Goal: Task Accomplishment & Management: Use online tool/utility

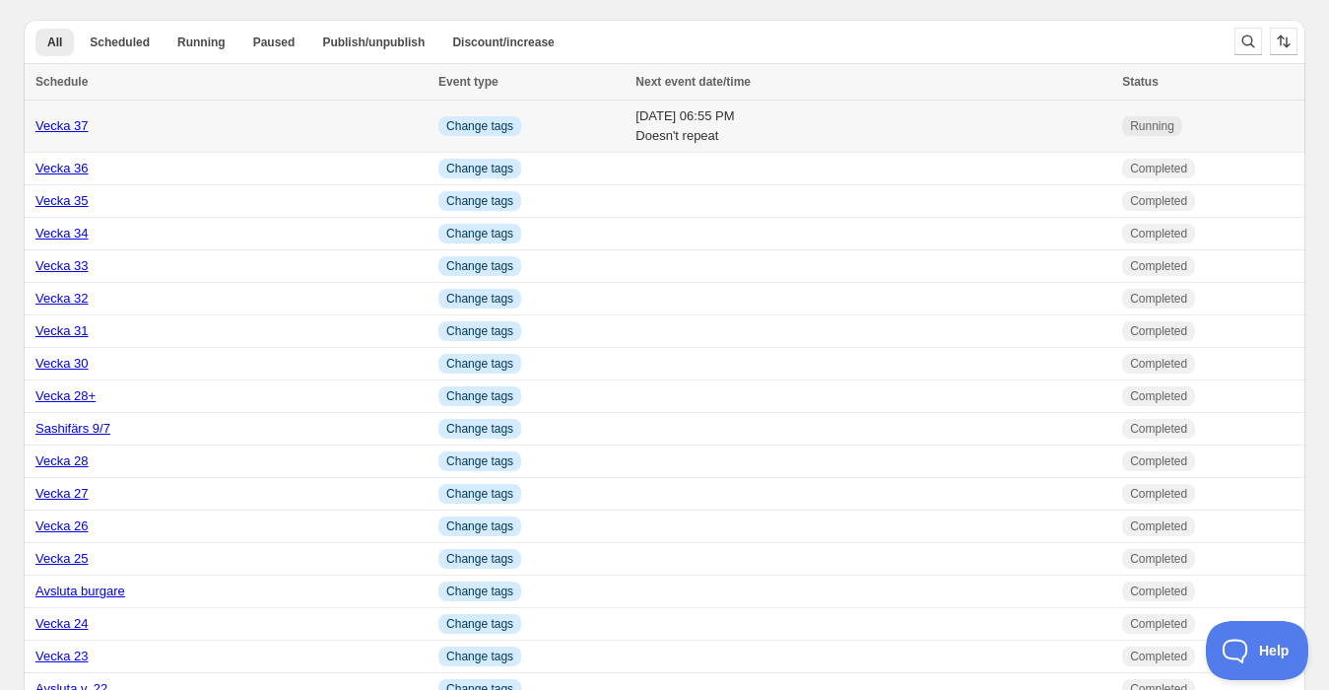
click at [129, 129] on div "Vecka 37" at bounding box center [230, 126] width 391 height 20
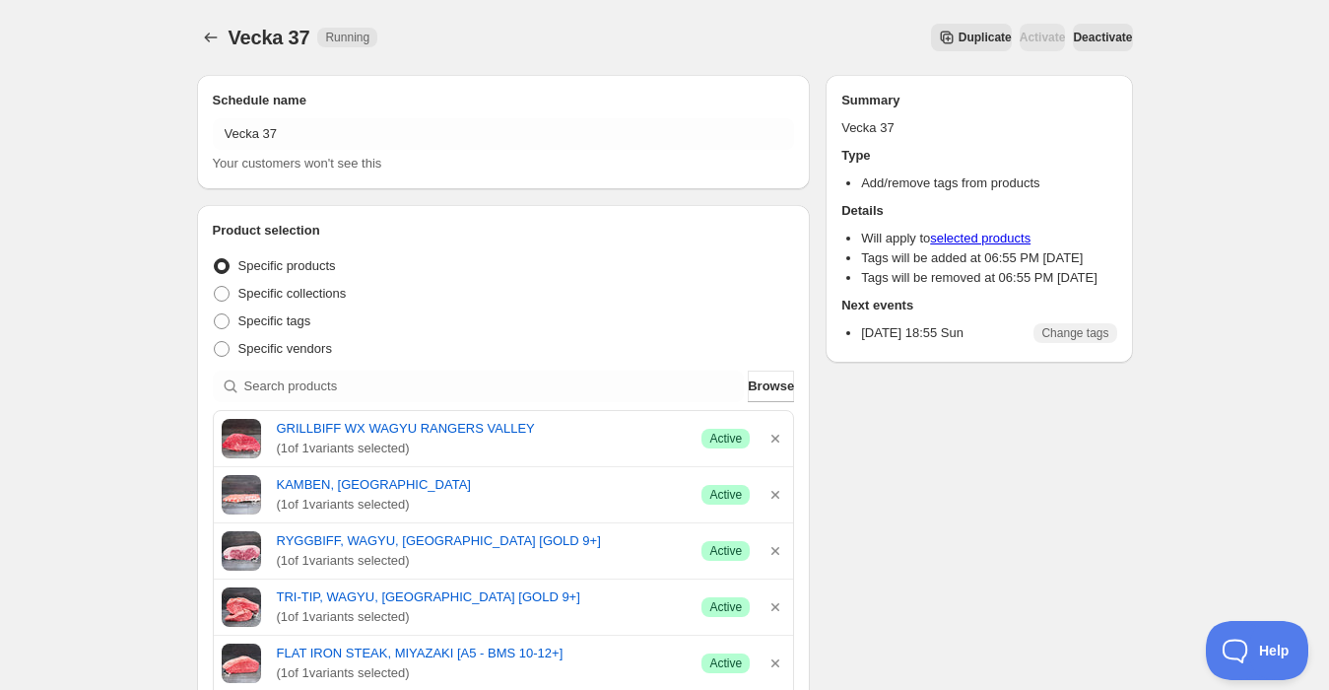
click at [958, 34] on span "Duplicate" at bounding box center [984, 38] width 53 height 16
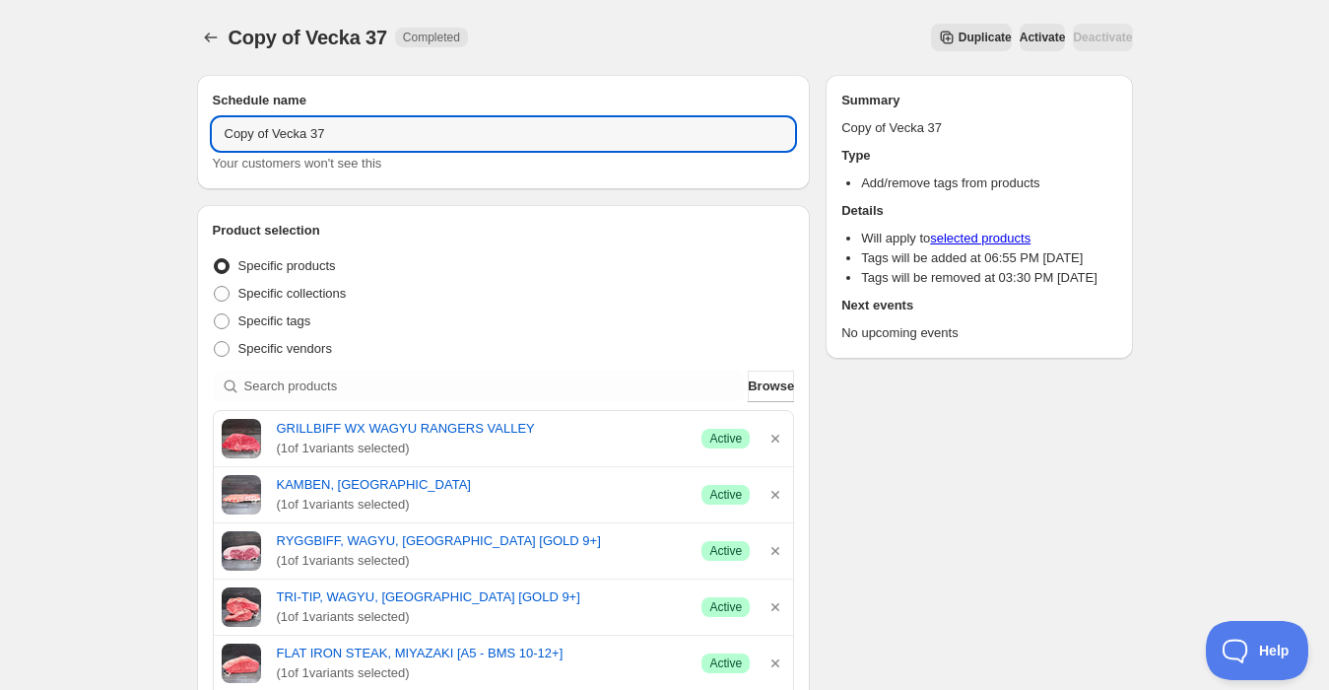
drag, startPoint x: 323, startPoint y: 138, endPoint x: 40, endPoint y: 122, distance: 283.1
type input "Vecka 38"
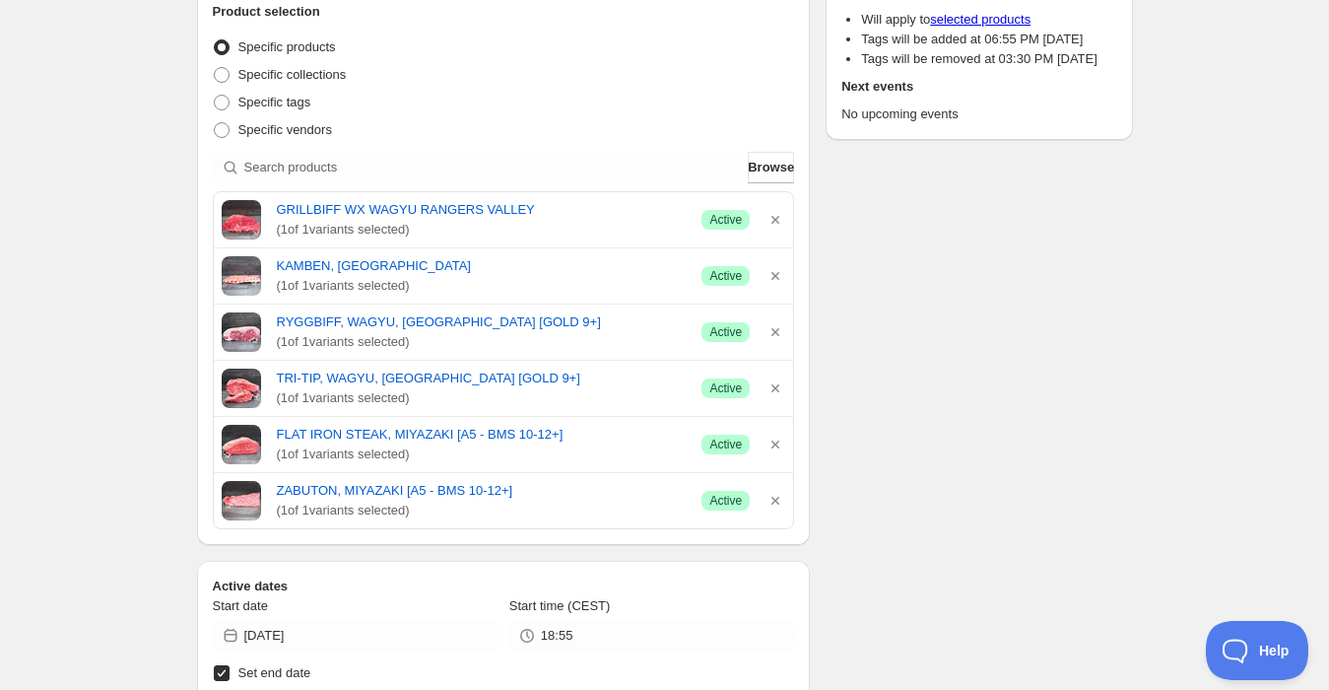
scroll to position [328, 0]
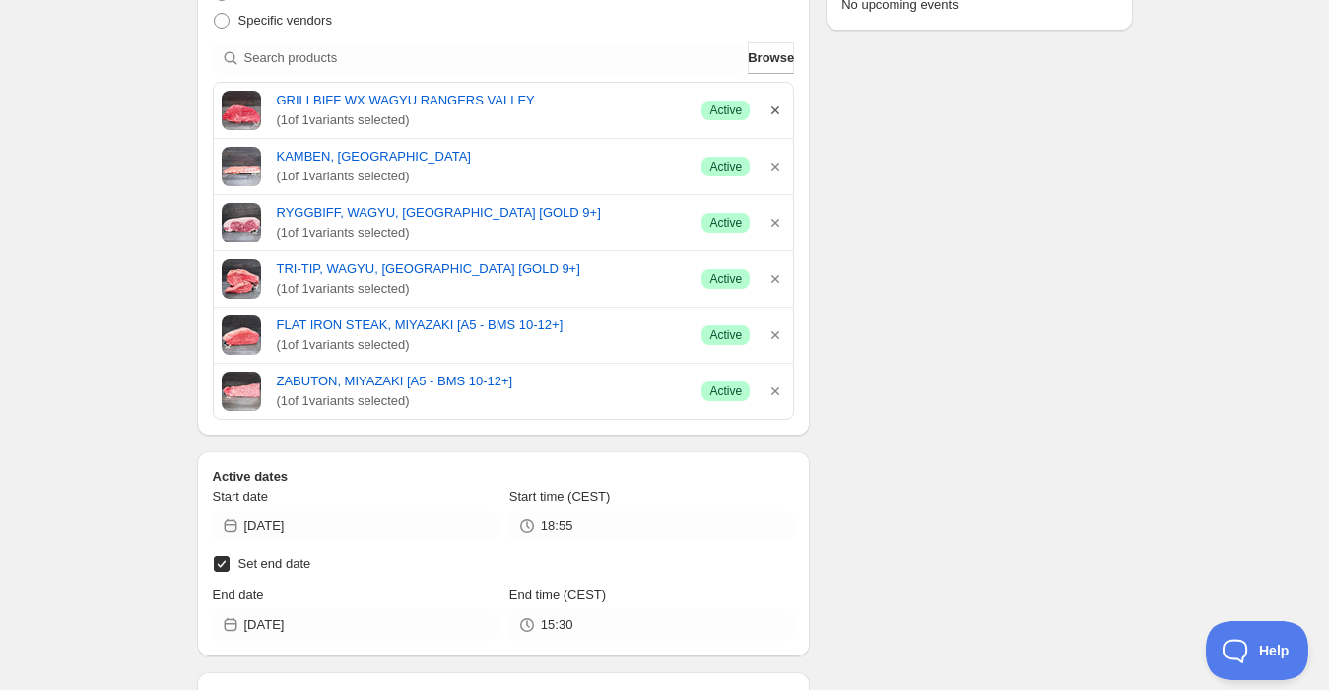
click at [771, 106] on icon "button" at bounding box center [775, 110] width 20 height 20
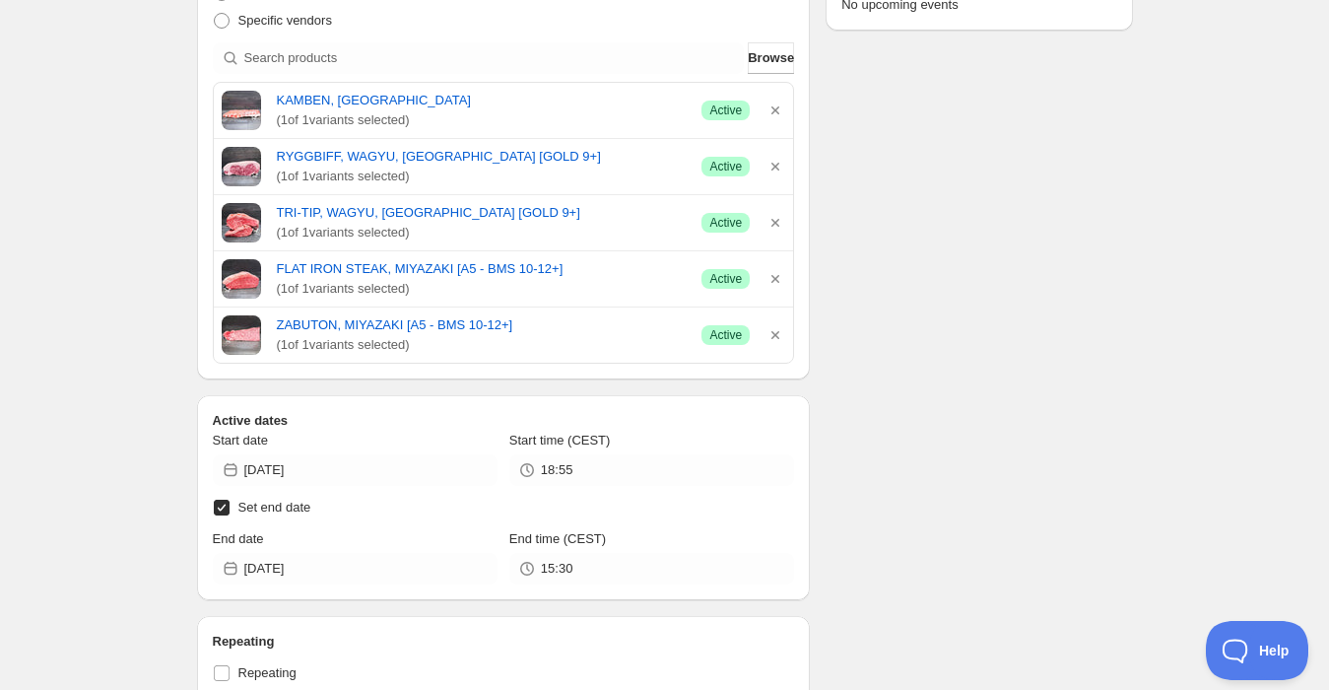
click at [771, 106] on icon "button" at bounding box center [775, 110] width 20 height 20
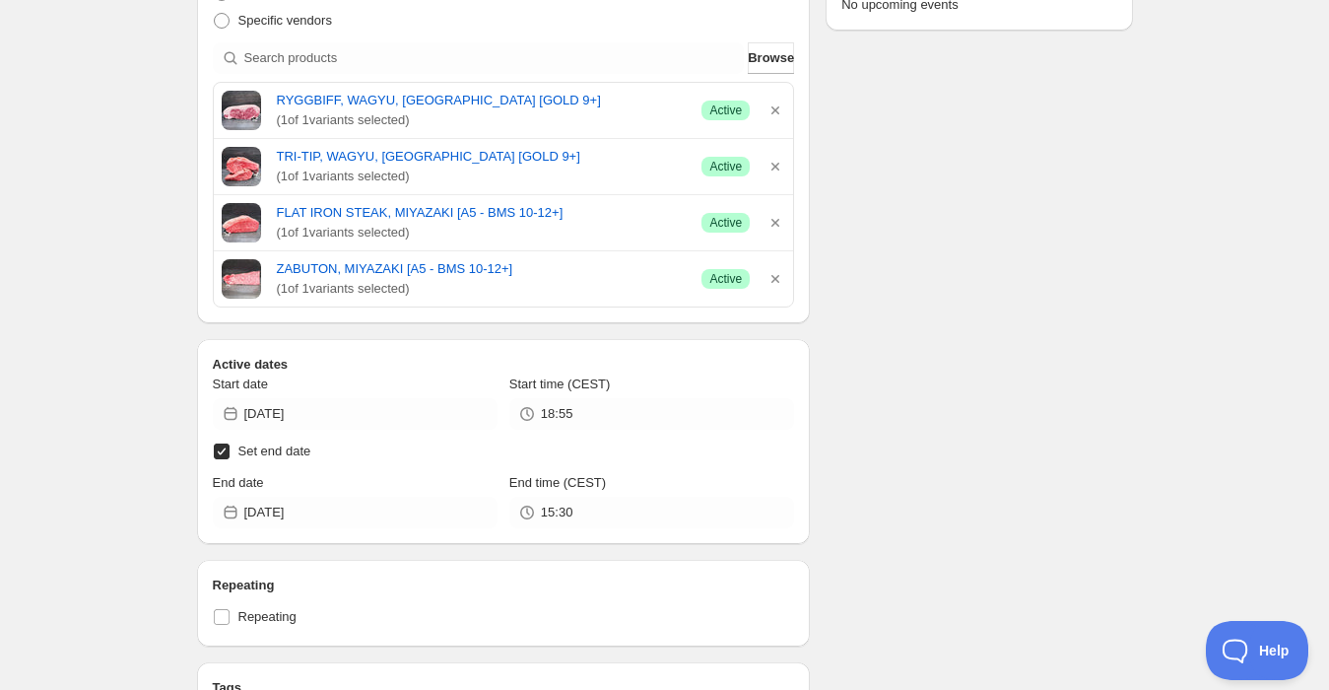
click at [771, 106] on icon "button" at bounding box center [775, 110] width 20 height 20
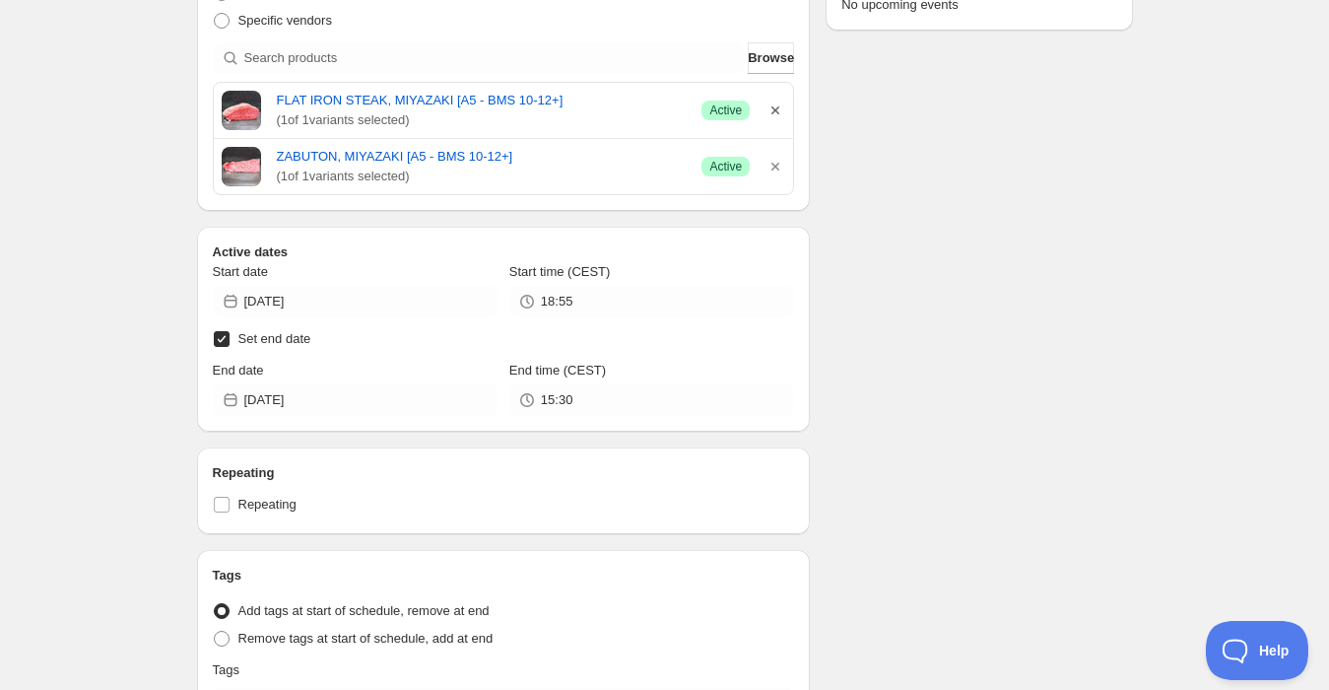
click at [771, 106] on icon "button" at bounding box center [775, 110] width 20 height 20
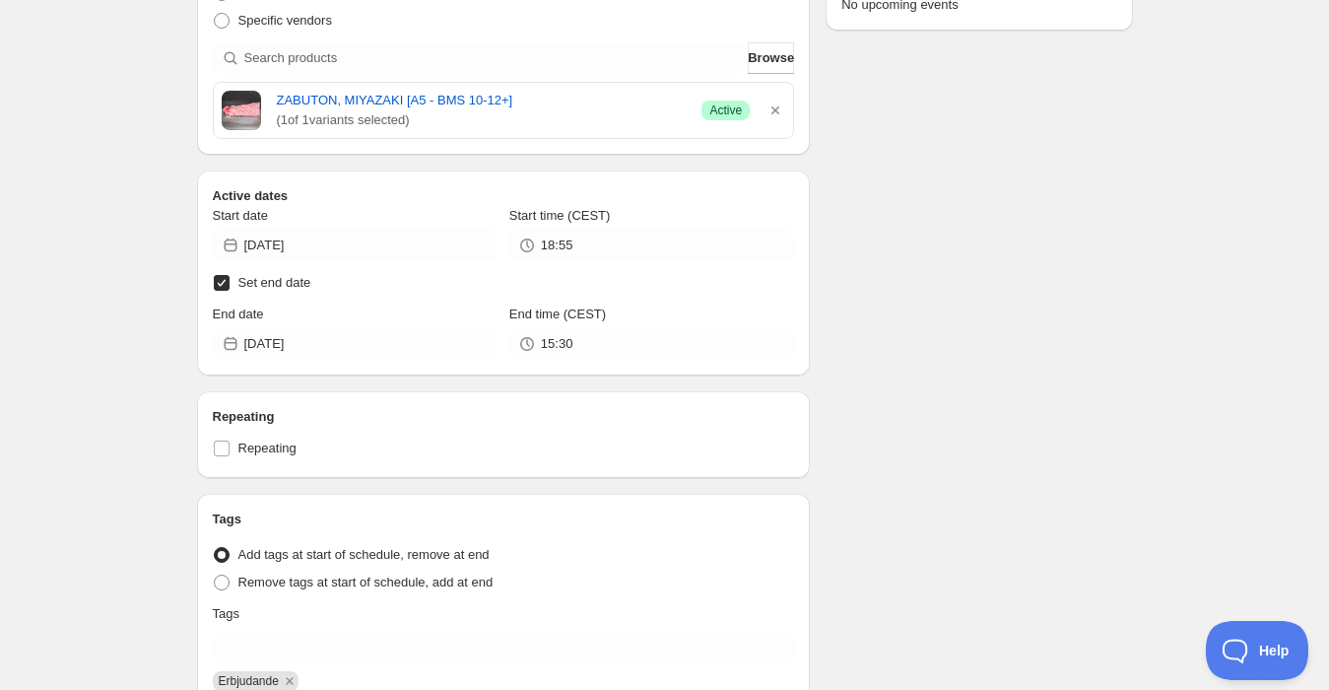
click at [773, 106] on icon "button" at bounding box center [775, 110] width 8 height 8
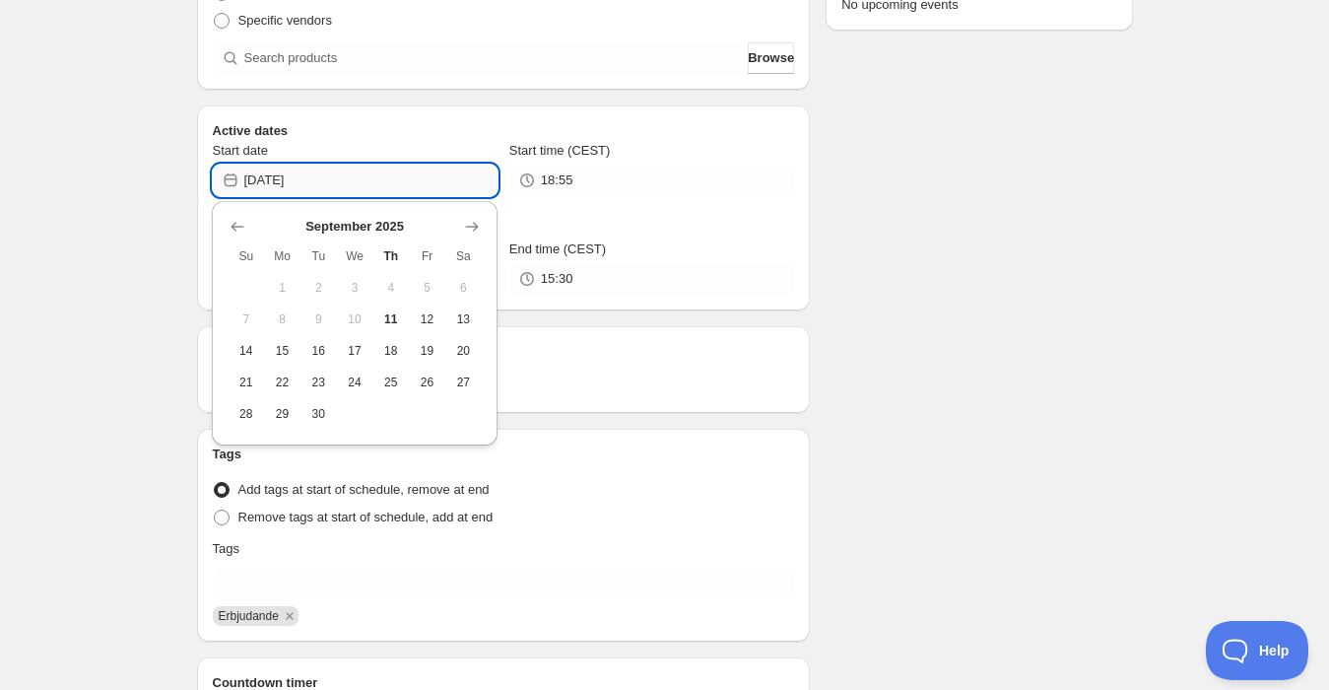
click at [394, 188] on input "[DATE]" at bounding box center [370, 181] width 253 height 32
click at [472, 311] on span "13" at bounding box center [463, 319] width 21 height 16
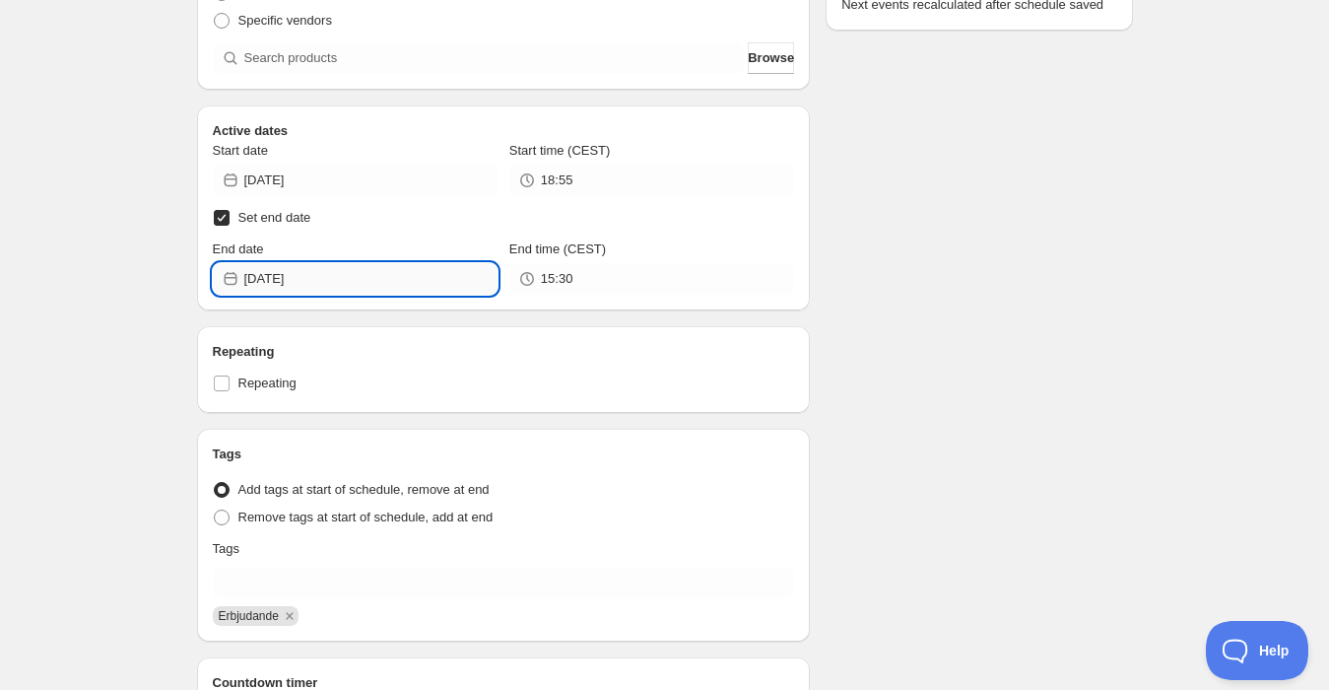
click at [327, 280] on input "[DATE]" at bounding box center [370, 279] width 253 height 32
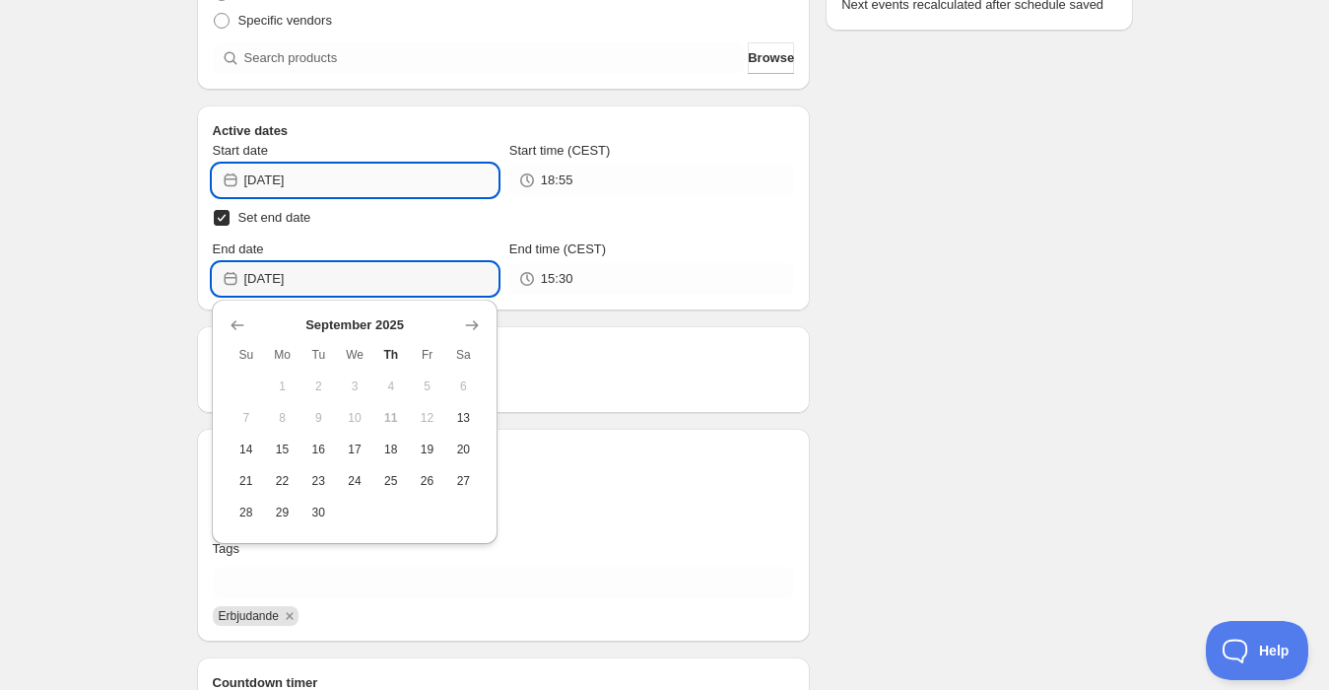
click at [320, 188] on input "[DATE]" at bounding box center [370, 181] width 253 height 32
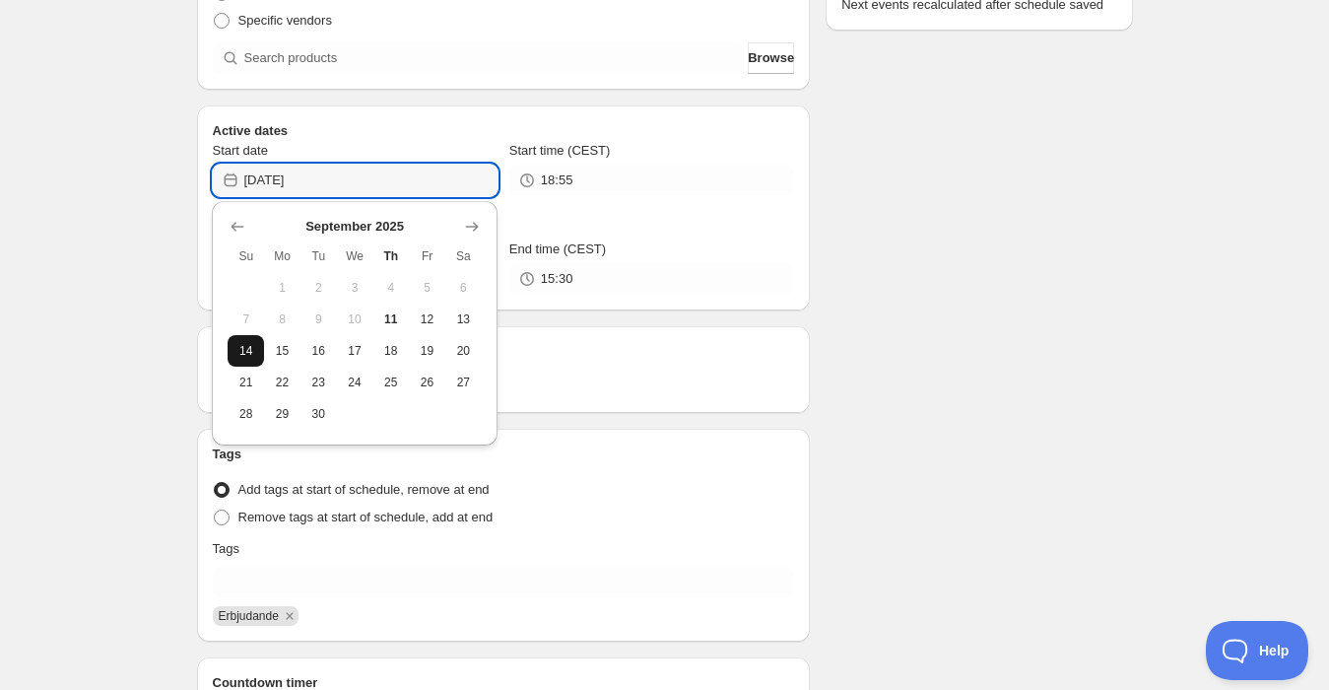
click at [241, 343] on span "14" at bounding box center [245, 351] width 21 height 16
type input "[DATE]"
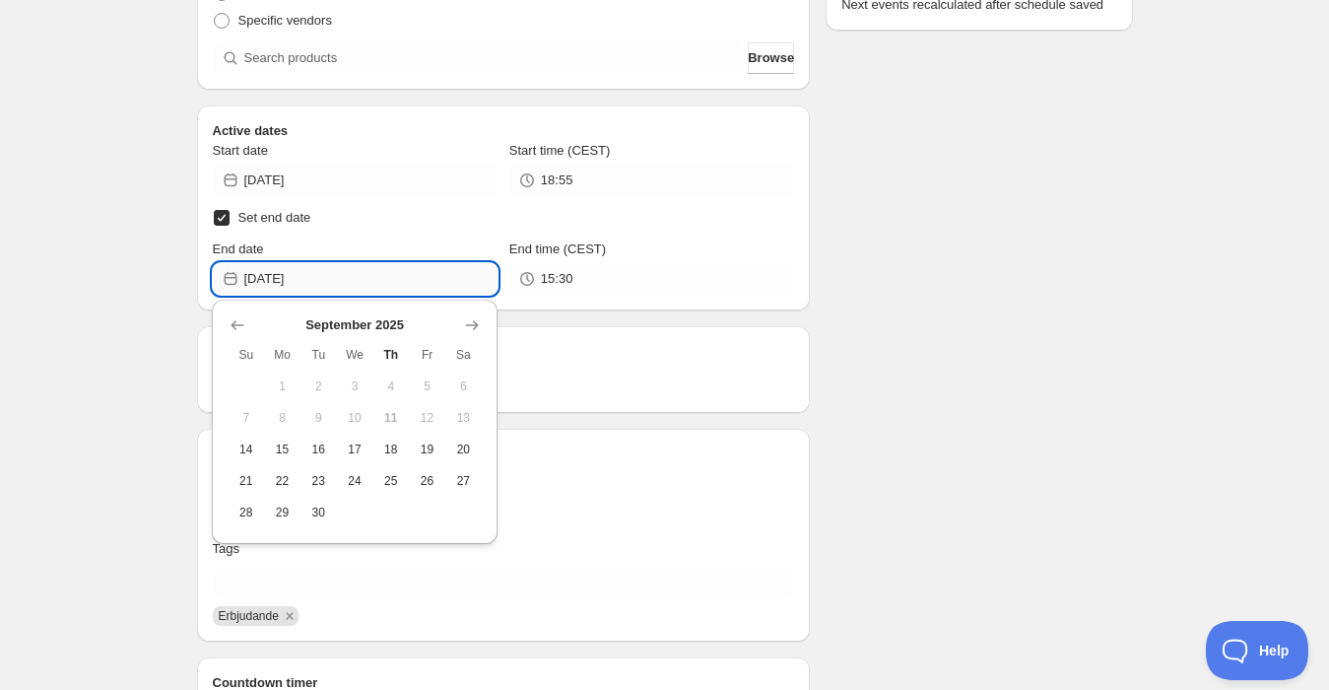
click at [329, 275] on input "[DATE]" at bounding box center [370, 279] width 253 height 32
click at [244, 477] on span "21" at bounding box center [245, 481] width 21 height 16
type input "[DATE]"
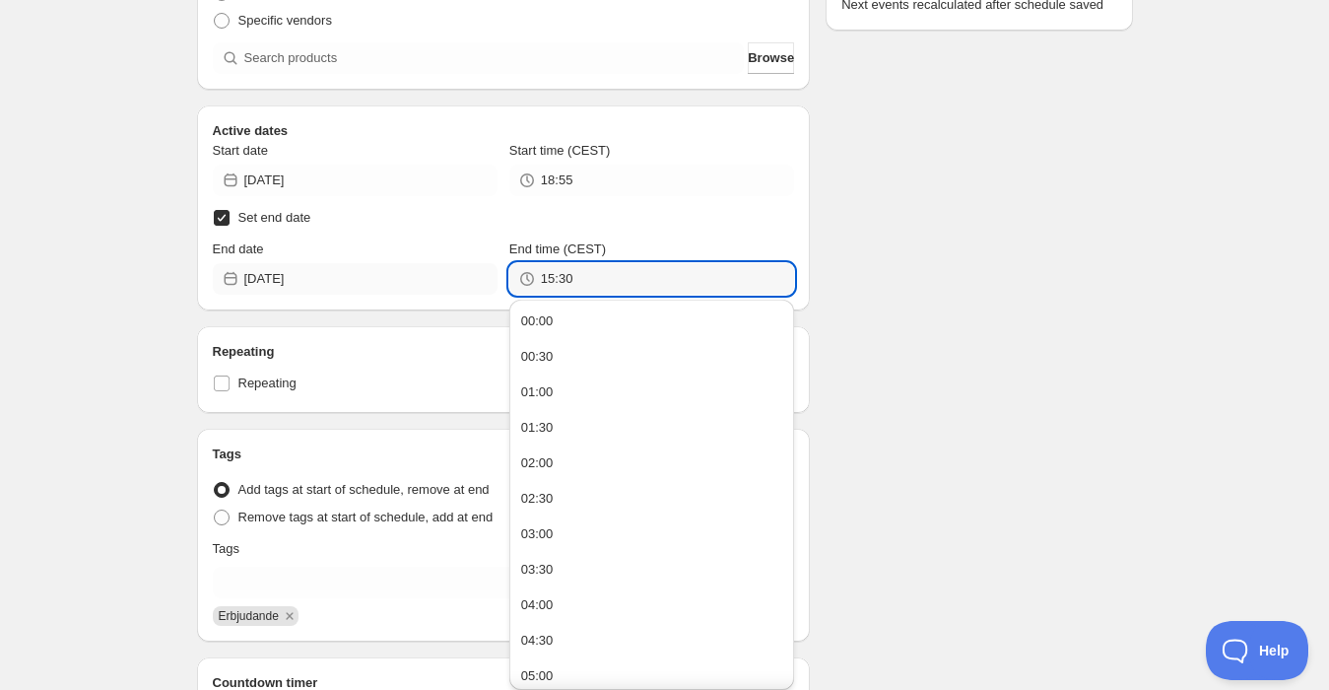
drag, startPoint x: 608, startPoint y: 271, endPoint x: 377, endPoint y: 288, distance: 231.1
click at [378, 288] on div "End date [DATE] End time (CEST) 15:30" at bounding box center [504, 266] width 582 height 55
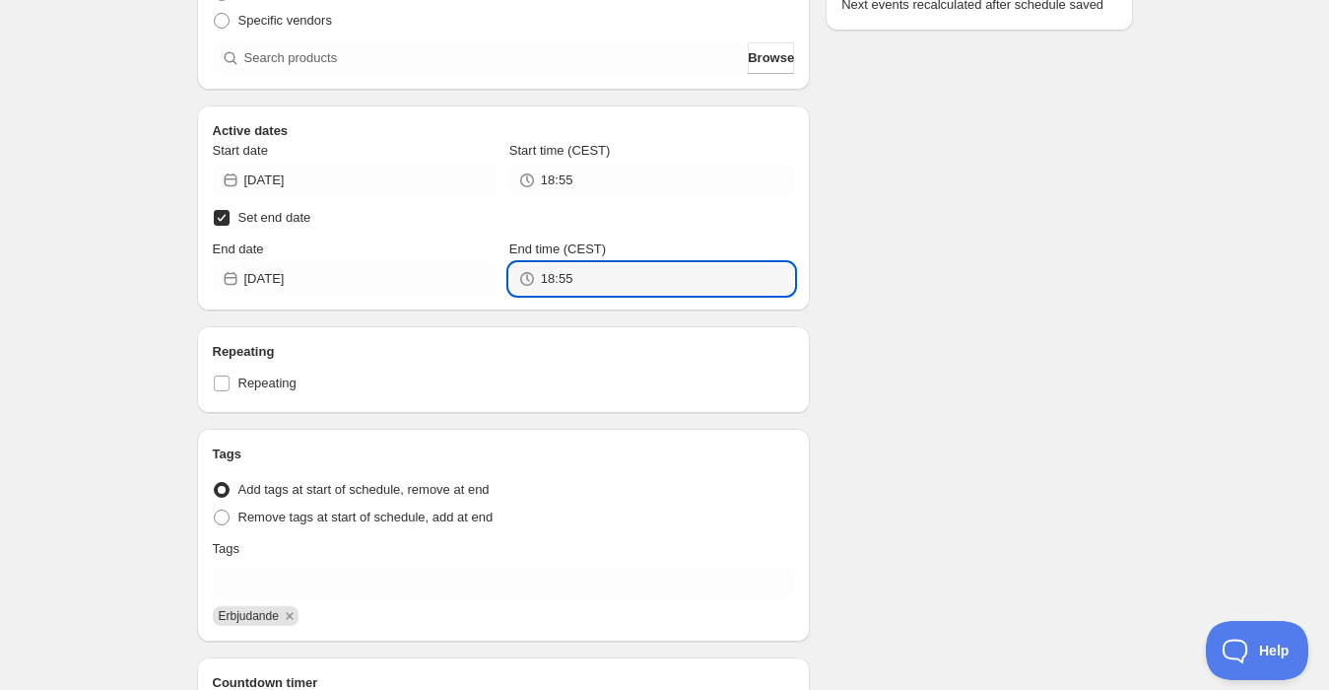
type input "18:55"
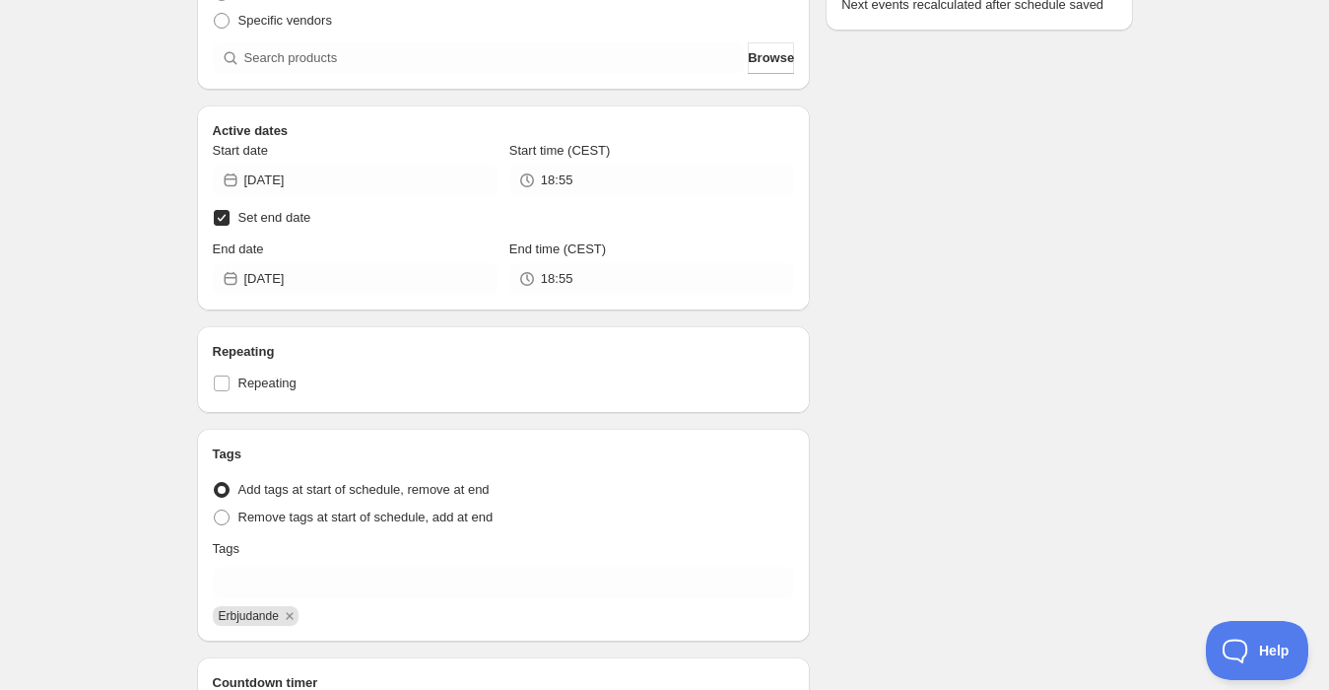
click at [67, 236] on div "Vecka 38. This page is ready Vecka 38 Completed Duplicate Activate Deactivate M…" at bounding box center [664, 286] width 1329 height 1229
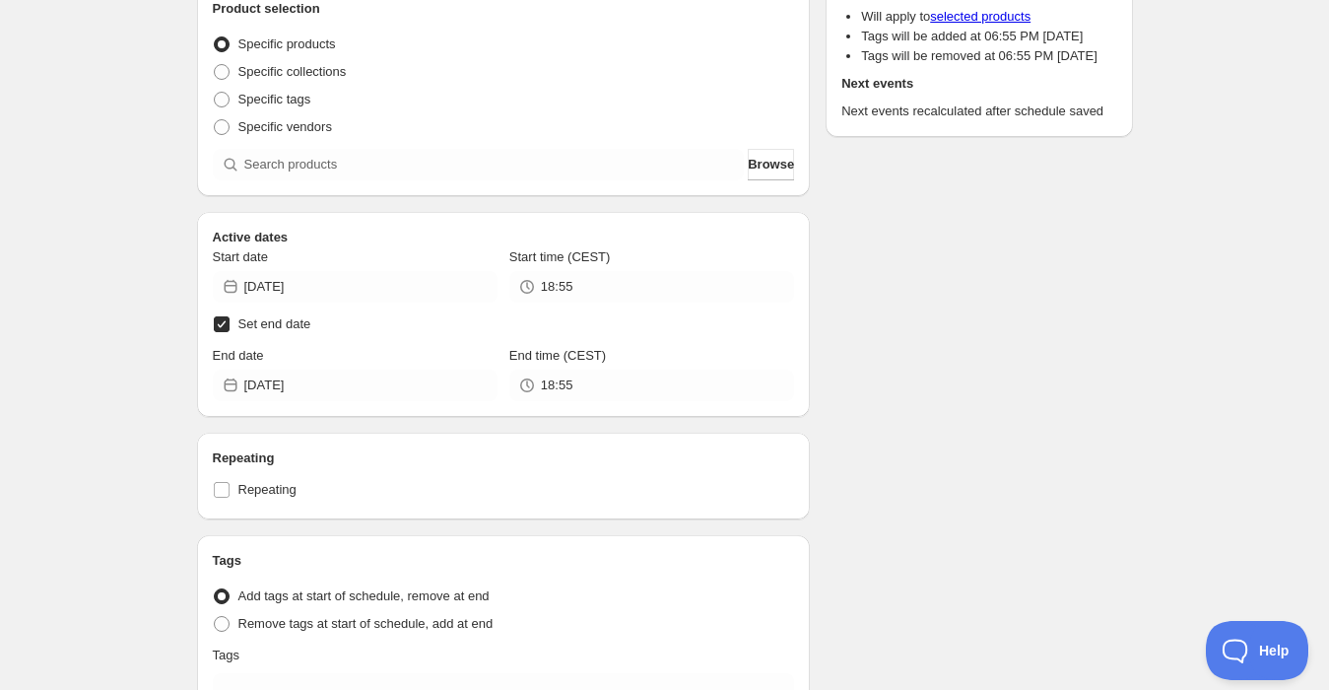
scroll to position [0, 0]
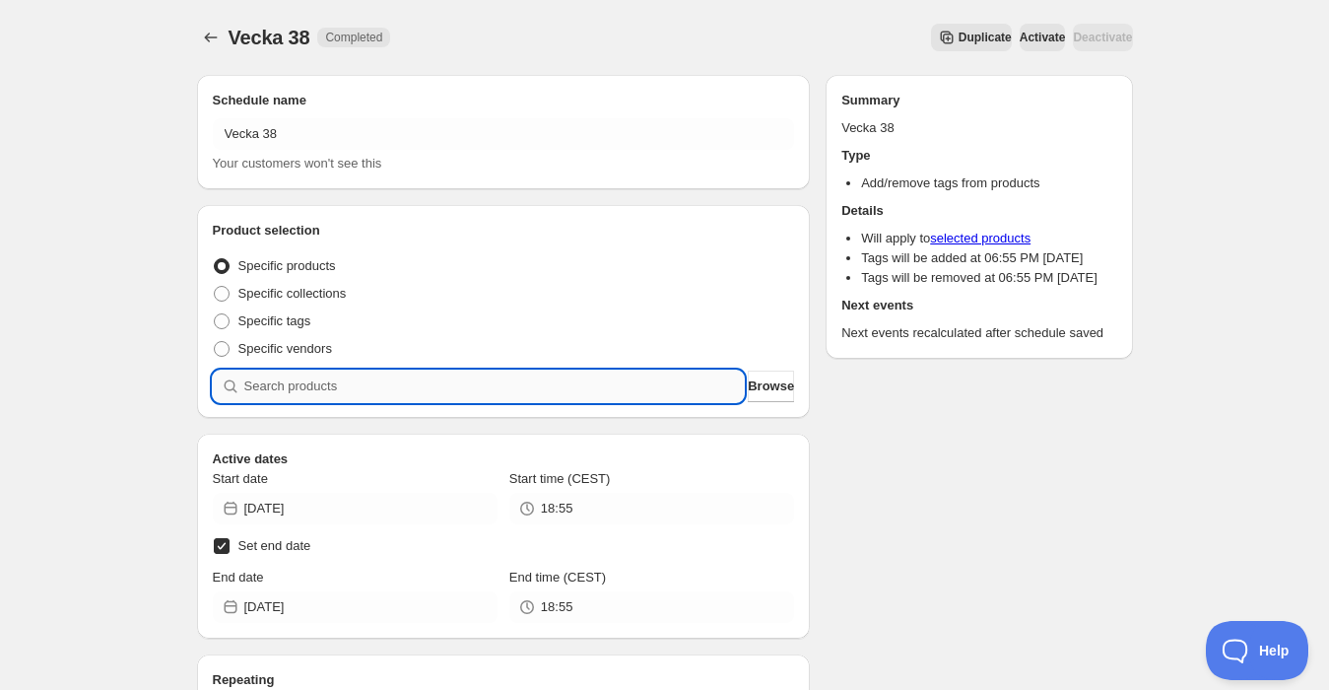
click at [323, 380] on input "search" at bounding box center [494, 386] width 500 height 32
type input "e"
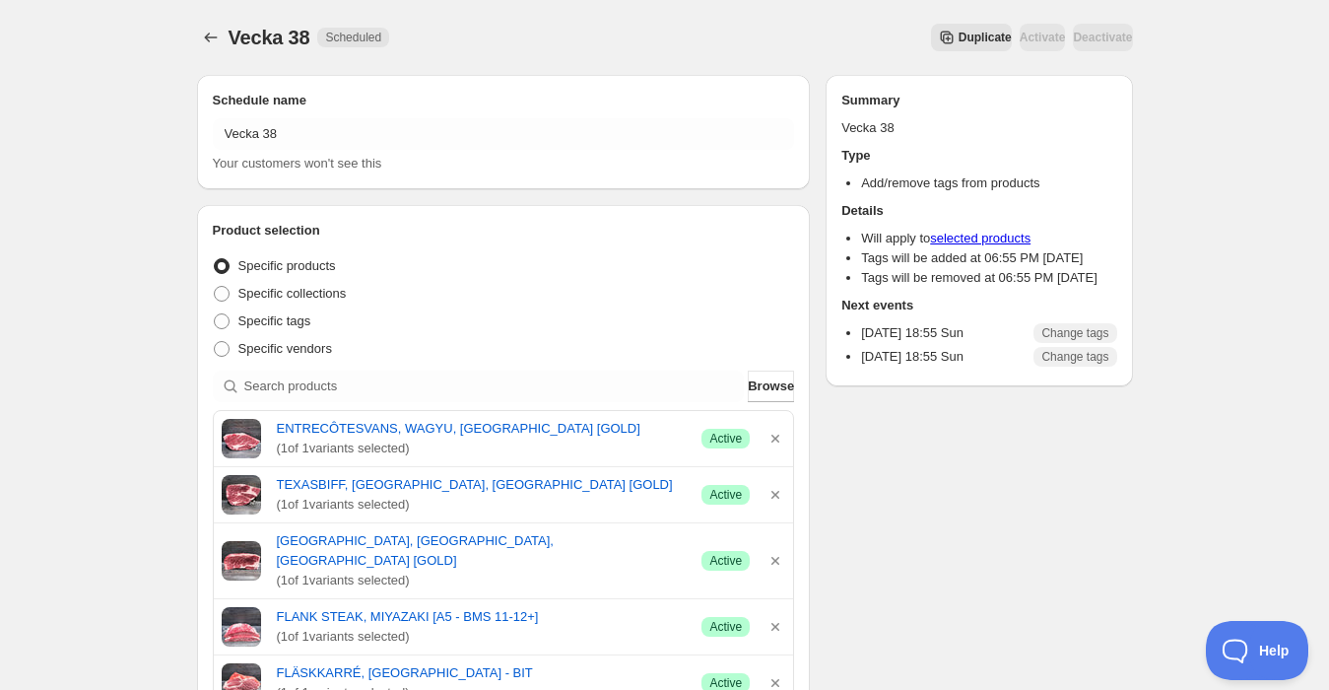
click at [204, 37] on icon "Schedules" at bounding box center [210, 38] width 13 height 10
